Goal: Communication & Community: Answer question/provide support

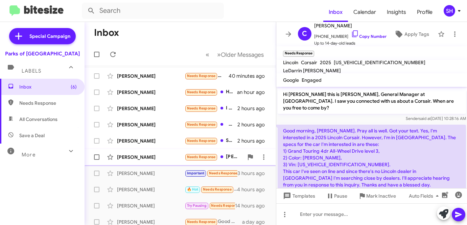
click at [156, 156] on div "[PERSON_NAME]" at bounding box center [151, 157] width 68 height 7
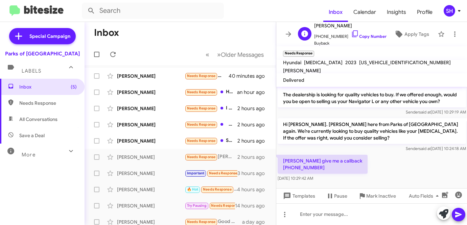
click at [375, 33] on span "[PHONE_NUMBER] Copy Number" at bounding box center [350, 35] width 72 height 10
click at [358, 36] on link "Copy Number" at bounding box center [369, 36] width 36 height 5
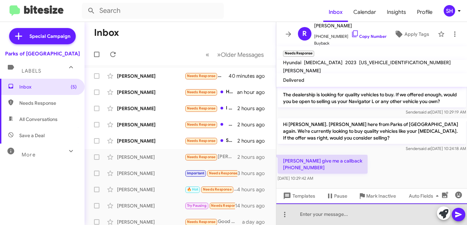
click at [355, 219] on div at bounding box center [372, 215] width 191 height 22
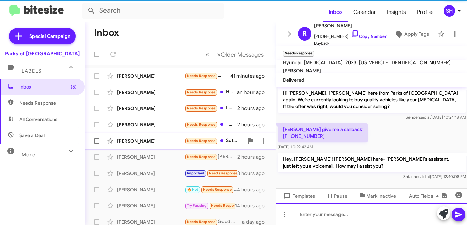
scroll to position [38, 0]
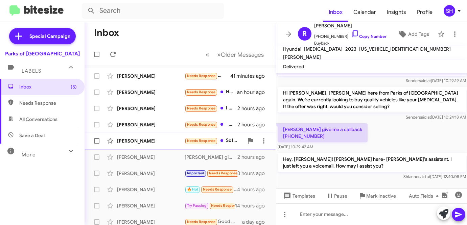
click at [166, 138] on div "[PERSON_NAME]" at bounding box center [151, 141] width 68 height 7
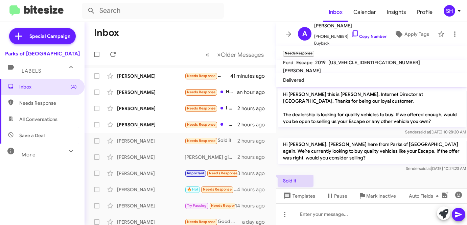
scroll to position [13, 0]
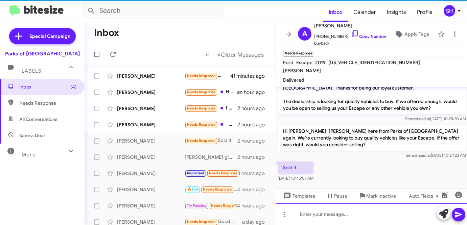
click at [310, 214] on div at bounding box center [372, 215] width 191 height 22
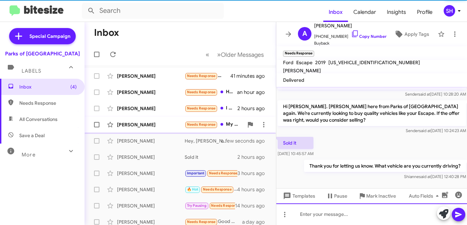
scroll to position [24, 0]
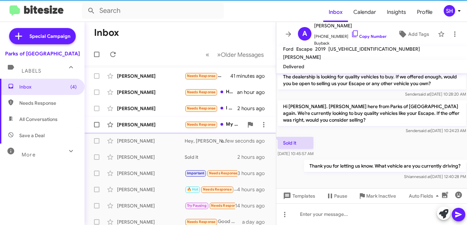
click at [125, 124] on div "[PERSON_NAME]" at bounding box center [151, 125] width 68 height 7
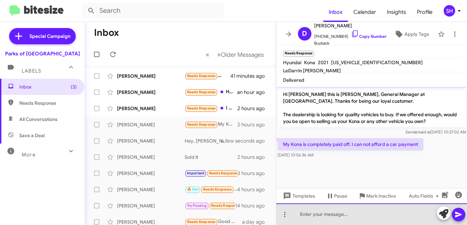
click at [368, 219] on div at bounding box center [372, 215] width 191 height 22
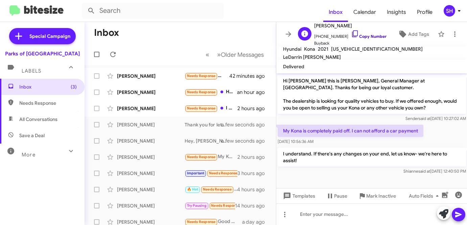
click at [367, 35] on link "Copy Number" at bounding box center [369, 36] width 36 height 5
click at [180, 108] on div "[PERSON_NAME]" at bounding box center [151, 108] width 68 height 7
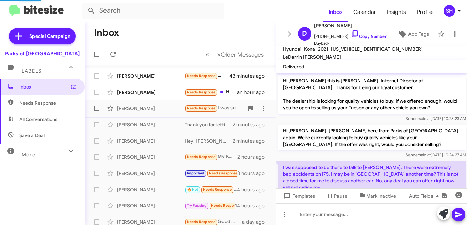
scroll to position [20, 0]
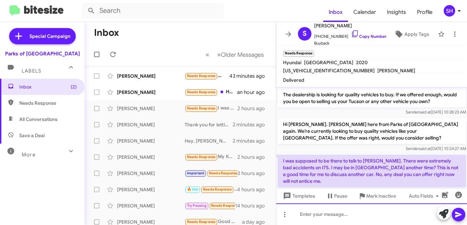
click at [383, 216] on div at bounding box center [372, 215] width 191 height 22
click at [380, 212] on div at bounding box center [372, 215] width 191 height 22
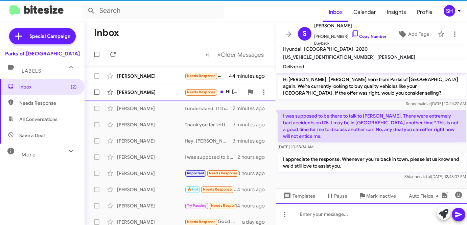
scroll to position [51, 0]
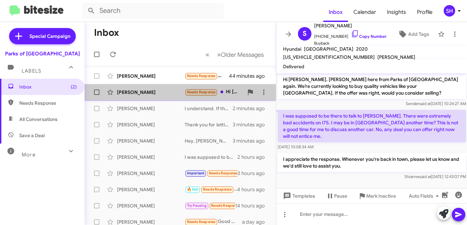
click at [146, 95] on div "[PERSON_NAME]" at bounding box center [151, 92] width 68 height 7
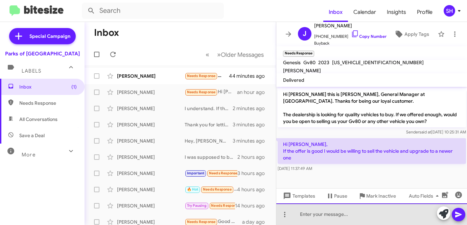
click at [327, 217] on div at bounding box center [372, 215] width 191 height 22
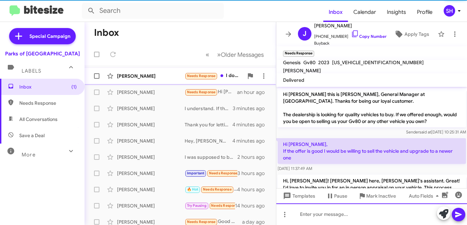
scroll to position [34, 0]
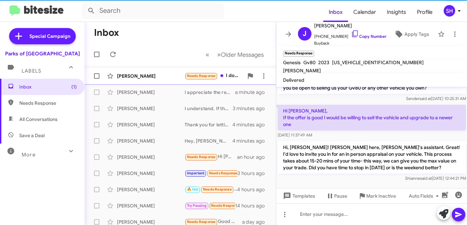
click at [141, 77] on div "[PERSON_NAME]" at bounding box center [151, 76] width 68 height 7
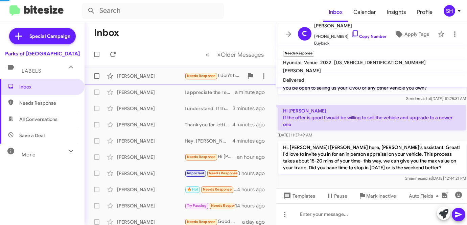
scroll to position [54, 0]
